Goal: Task Accomplishment & Management: Use online tool/utility

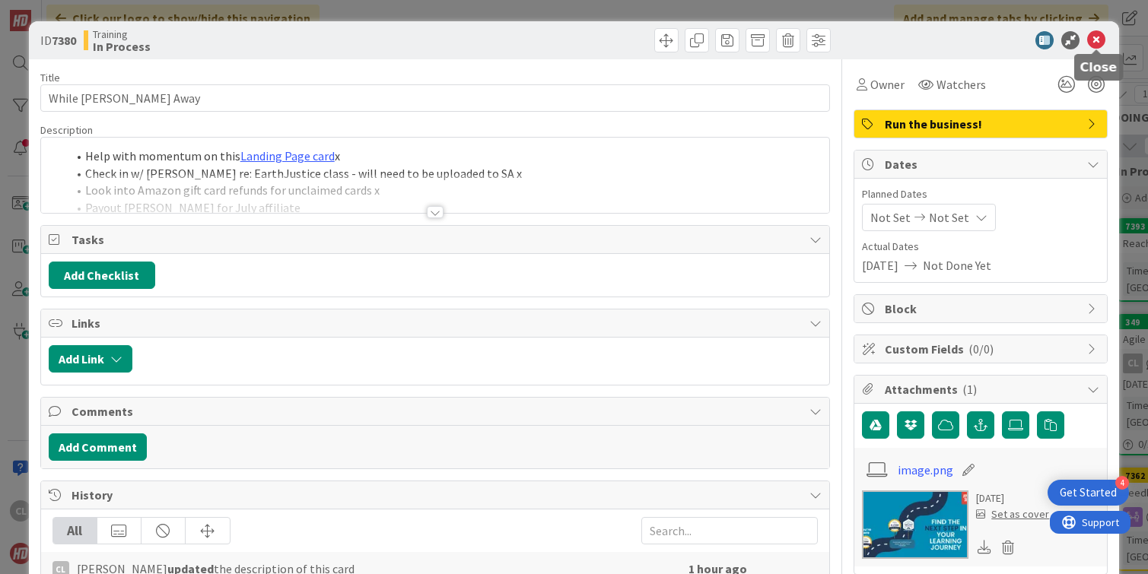
click at [1098, 42] on icon at bounding box center [1096, 40] width 18 height 18
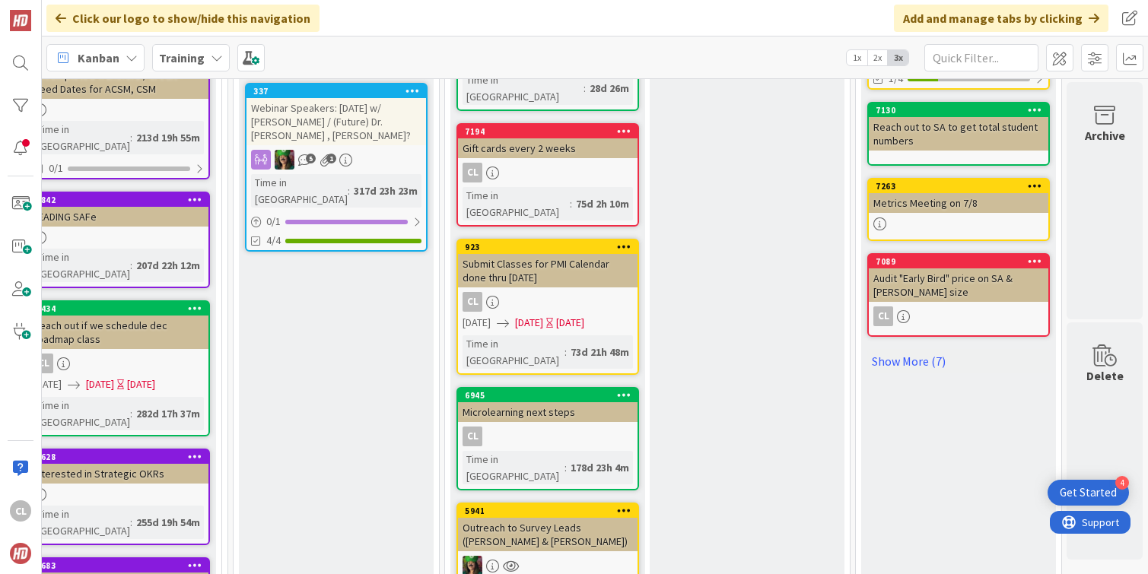
scroll to position [688, 660]
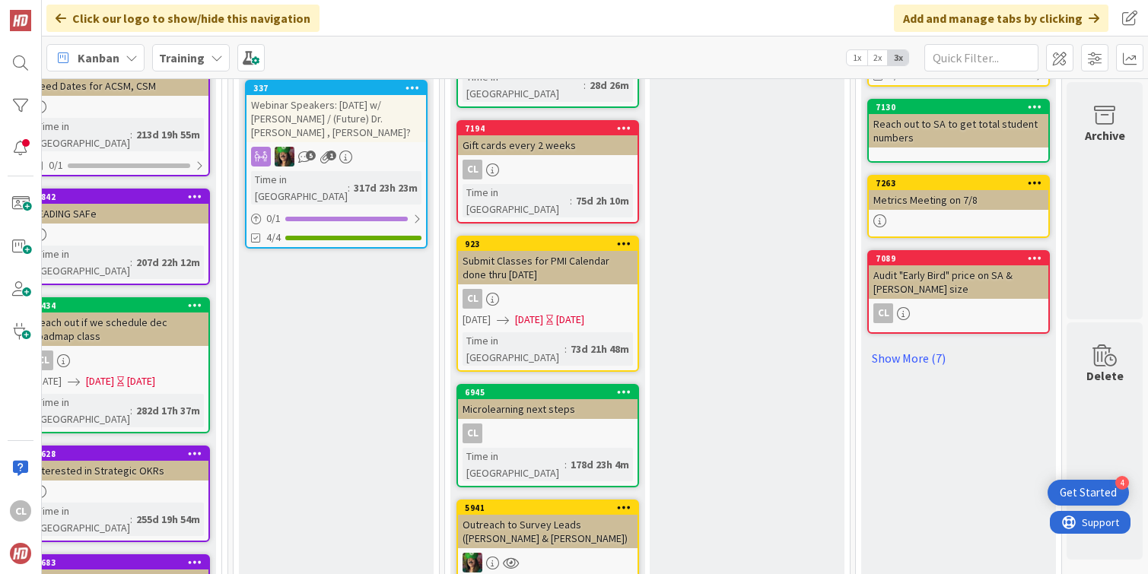
click at [551, 251] on div "Submit Classes for PMI Calendar done thru [DATE]" at bounding box center [548, 267] width 180 height 33
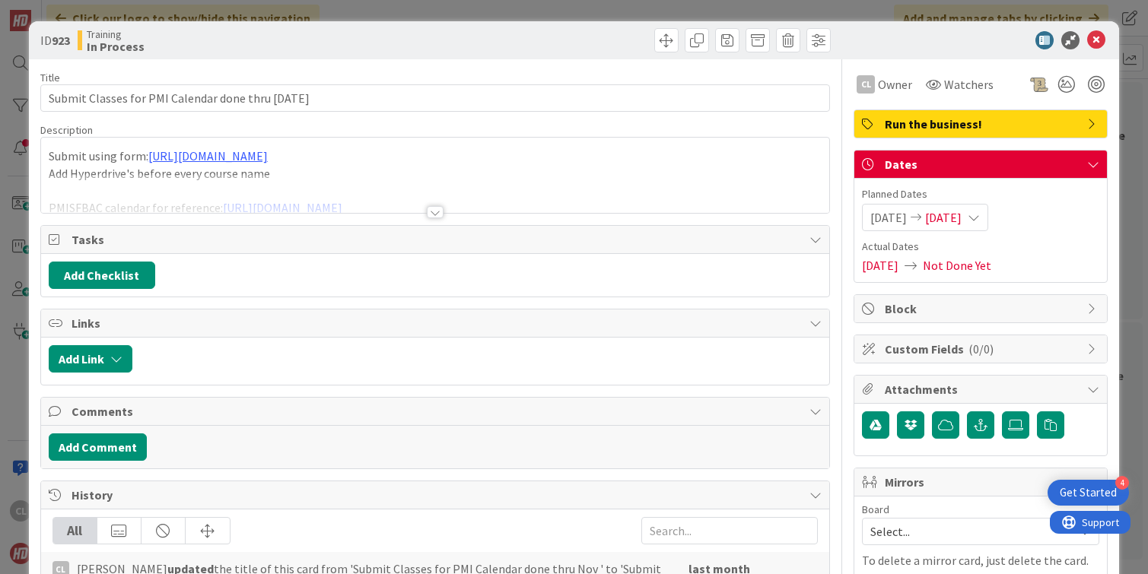
click at [351, 187] on div at bounding box center [435, 193] width 789 height 39
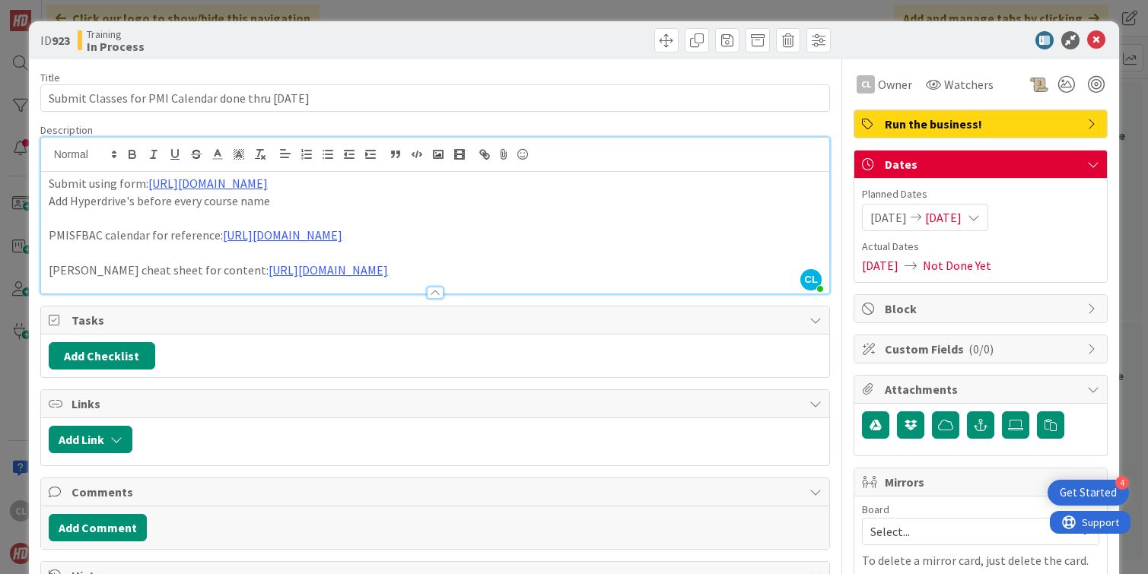
click at [549, 30] on div at bounding box center [635, 40] width 392 height 24
click at [1106, 40] on div at bounding box center [972, 40] width 269 height 18
click at [1097, 43] on icon at bounding box center [1096, 40] width 18 height 18
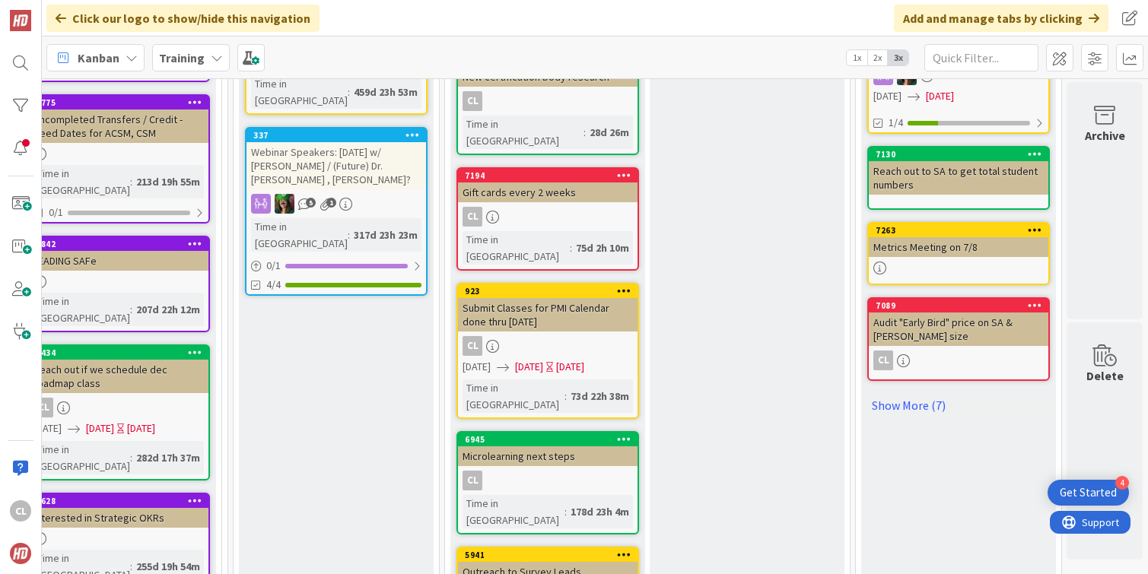
scroll to position [608, 660]
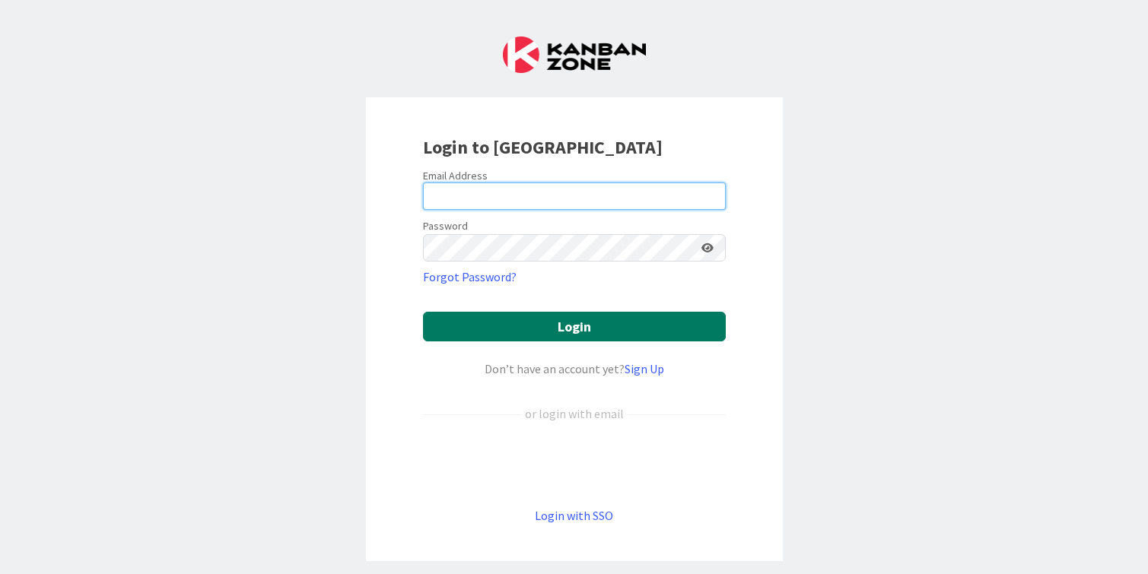
type input "cameron@hyperdriveagile.com"
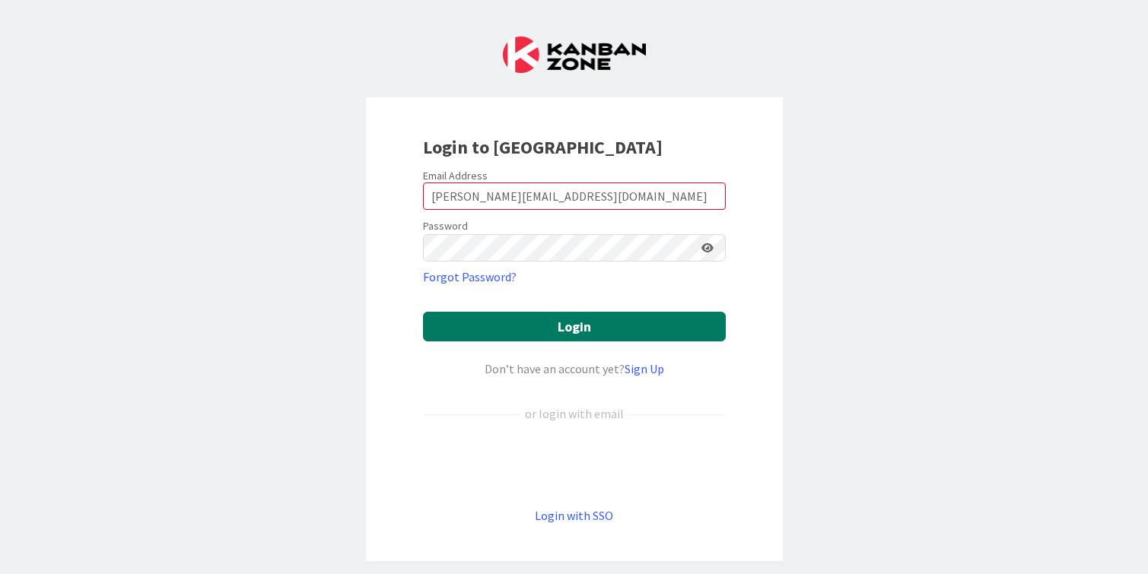
click at [545, 328] on button "Login" at bounding box center [574, 327] width 303 height 30
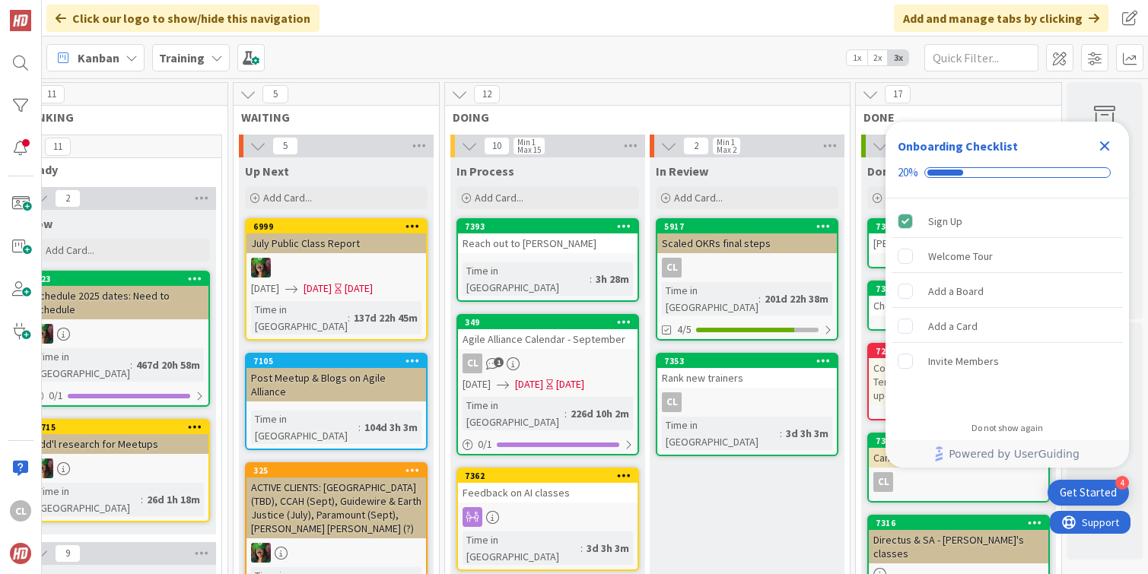
click at [1107, 143] on icon "Close Checklist" at bounding box center [1105, 146] width 10 height 10
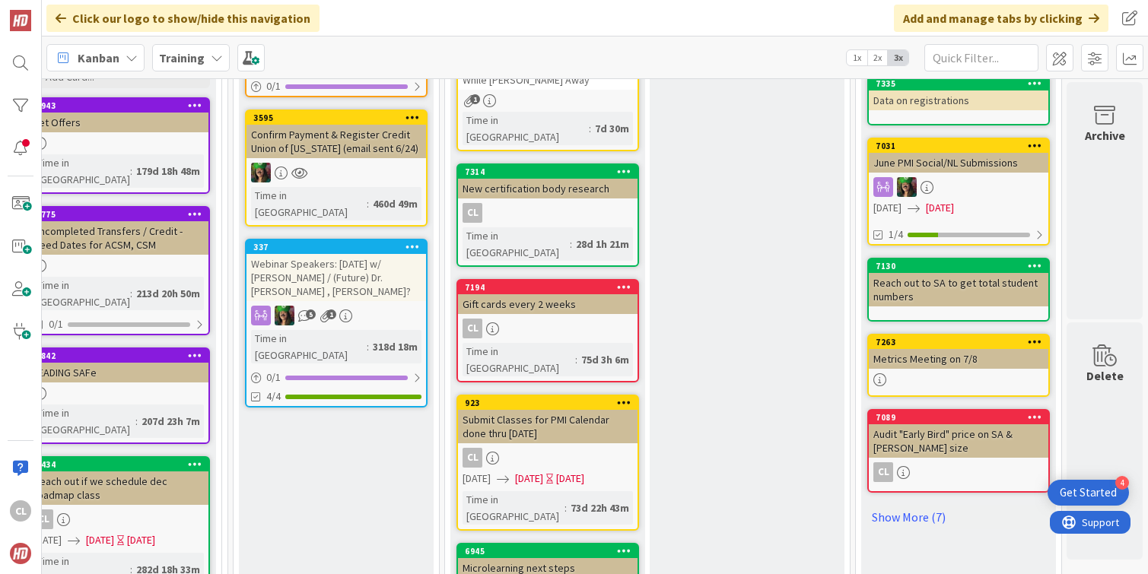
scroll to position [531, 660]
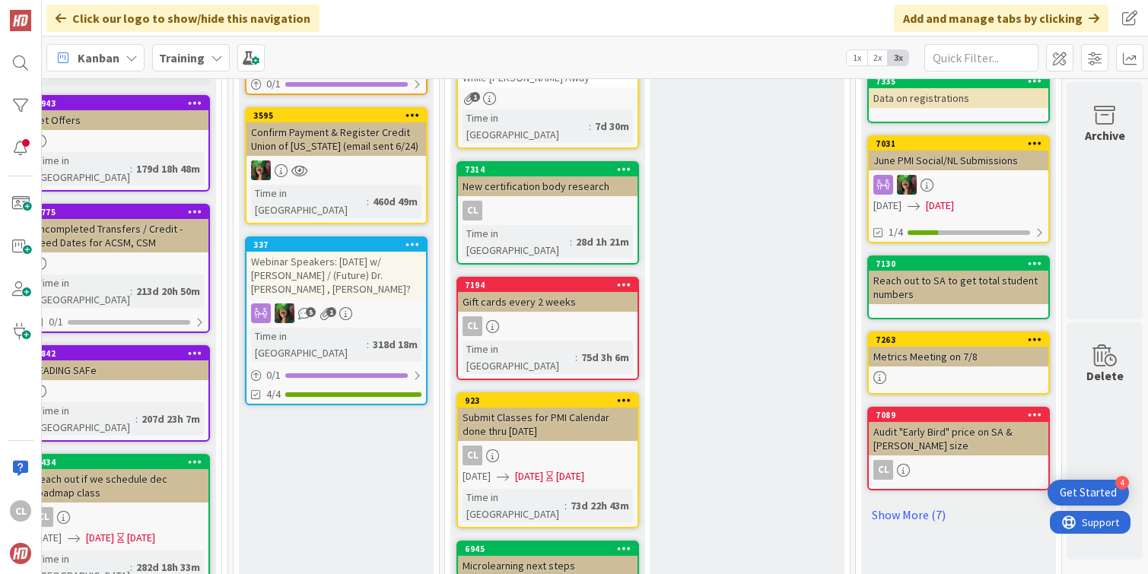
click at [562, 408] on div "Submit Classes for PMI Calendar done thru [DATE]" at bounding box center [548, 424] width 180 height 33
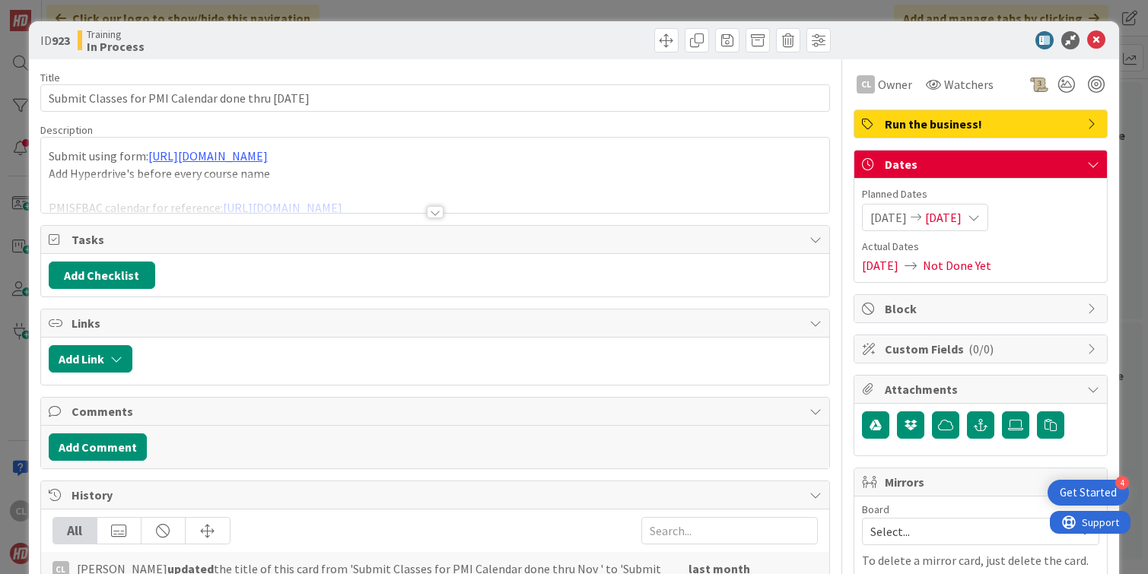
click at [397, 164] on div "Submit using form: https://form.asana.com/?k=rp4RVrmBrsE143RaL9CPUw&d=431877811…" at bounding box center [435, 175] width 789 height 75
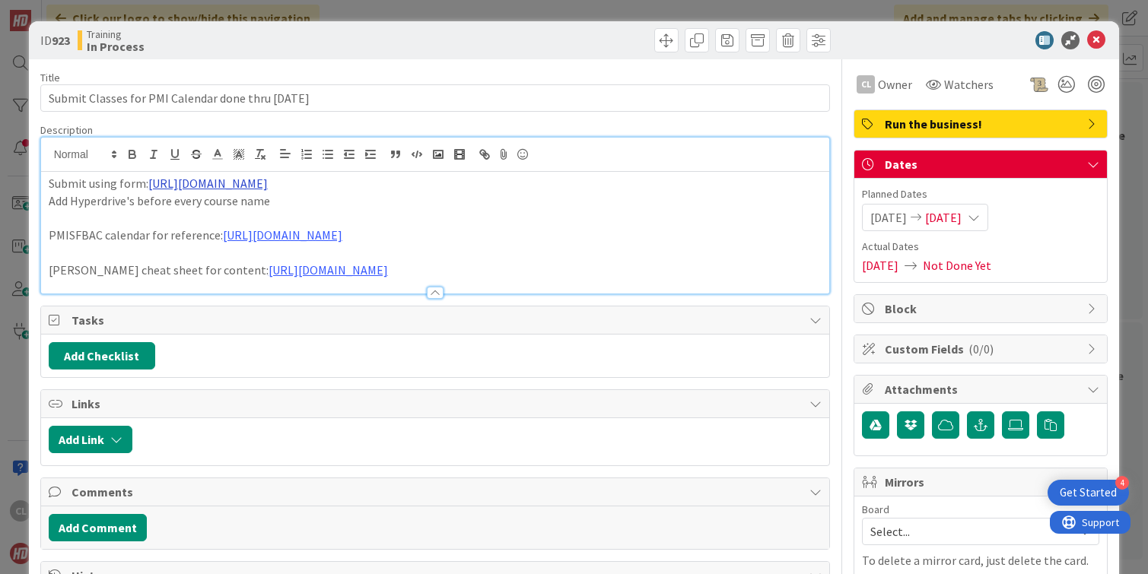
click at [268, 180] on link "[URL][DOMAIN_NAME]" at bounding box center [207, 183] width 119 height 15
click at [358, 219] on link "https://form.asana.com/?d=431877811551452&k=rp4RVrmBrsE143RaL9CPUw" at bounding box center [306, 213] width 104 height 20
click at [297, 246] on p at bounding box center [436, 252] width 774 height 17
click at [303, 242] on link "[URL][DOMAIN_NAME]" at bounding box center [282, 234] width 119 height 15
click at [313, 259] on link "[URL][DOMAIN_NAME]" at bounding box center [270, 265] width 104 height 20
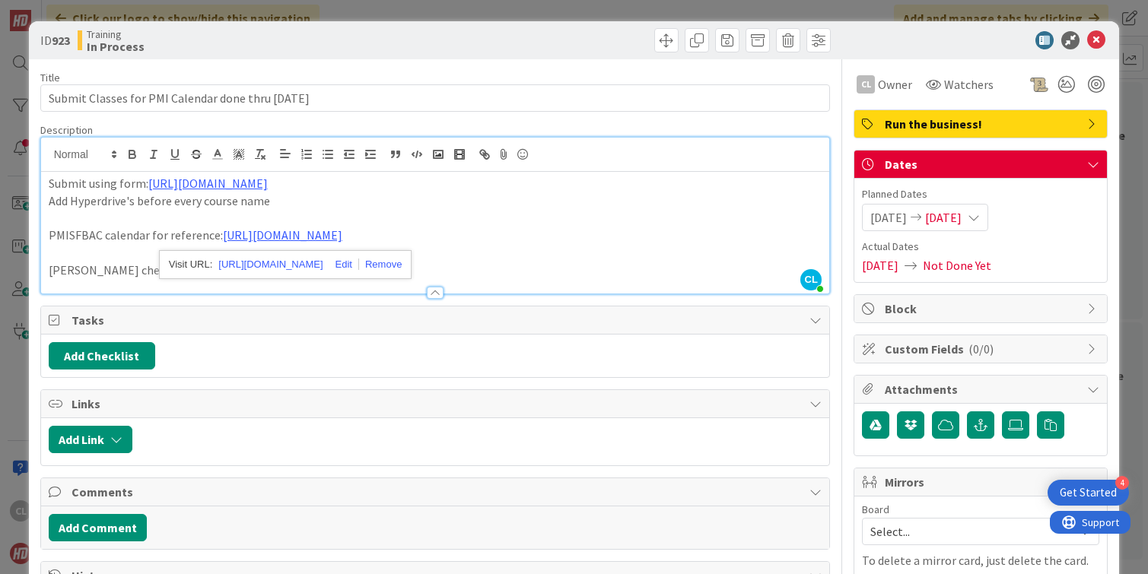
click at [388, 275] on link "[URL][DOMAIN_NAME]" at bounding box center [327, 269] width 119 height 15
click at [496, 299] on link "[URL][DOMAIN_NAME]" at bounding box center [449, 300] width 104 height 20
